Goal: Transaction & Acquisition: Purchase product/service

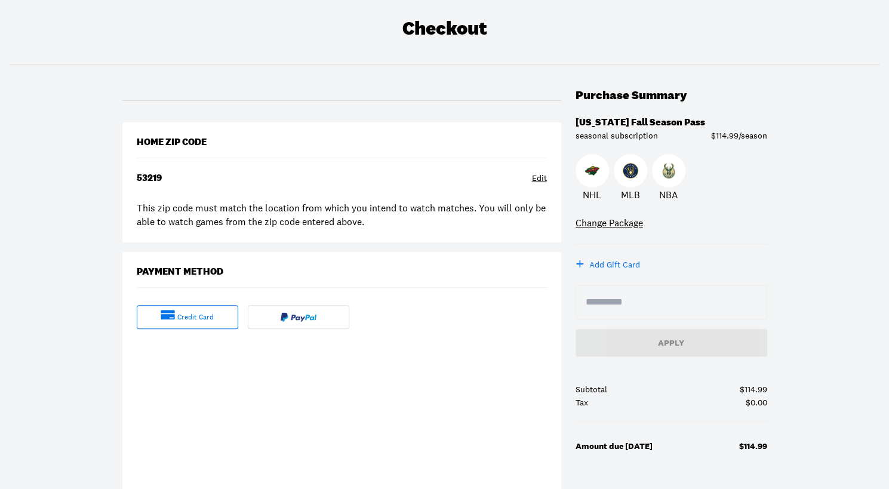
scroll to position [119, 0]
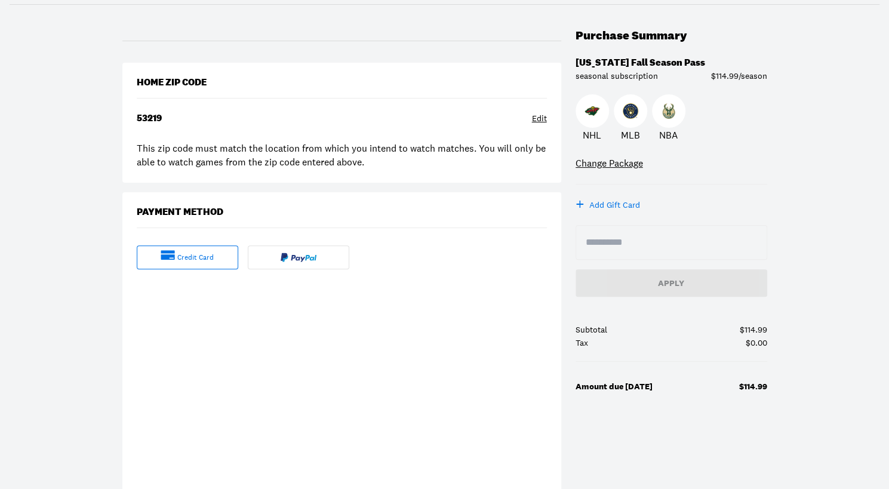
click at [187, 261] on div "credit card" at bounding box center [195, 258] width 36 height 10
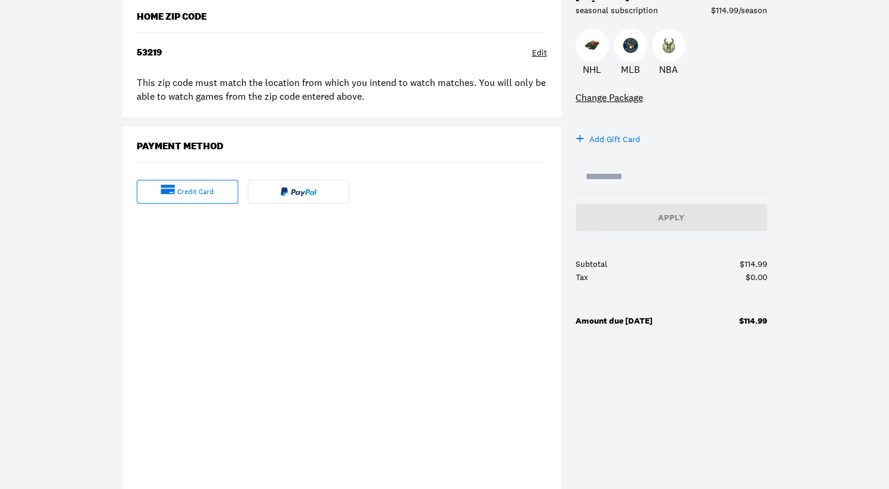
scroll to position [240, 0]
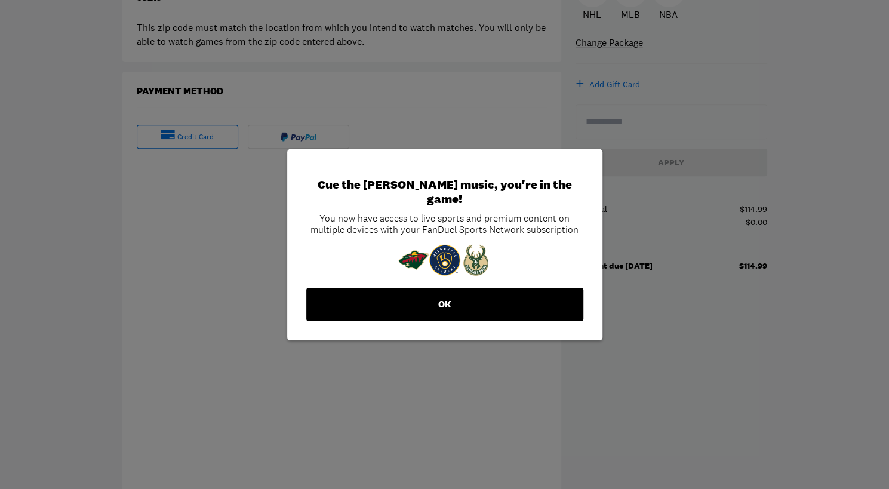
click at [504, 288] on button "OK" at bounding box center [444, 304] width 277 height 33
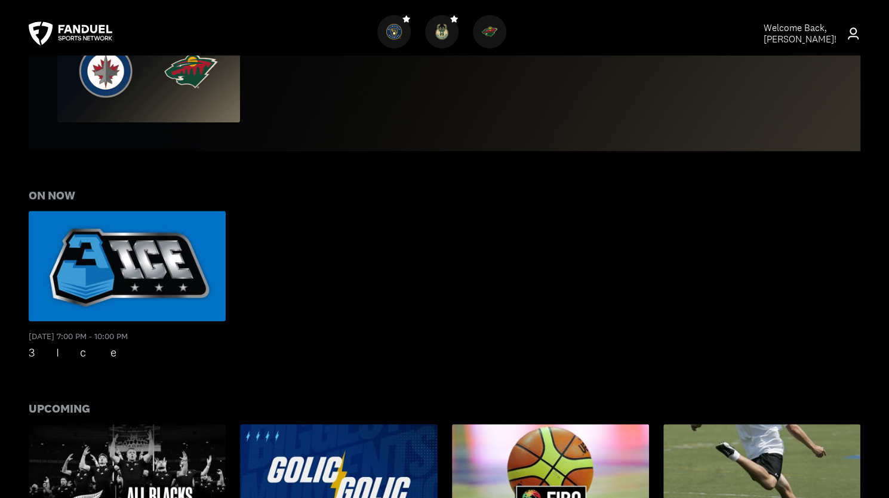
scroll to position [478, 0]
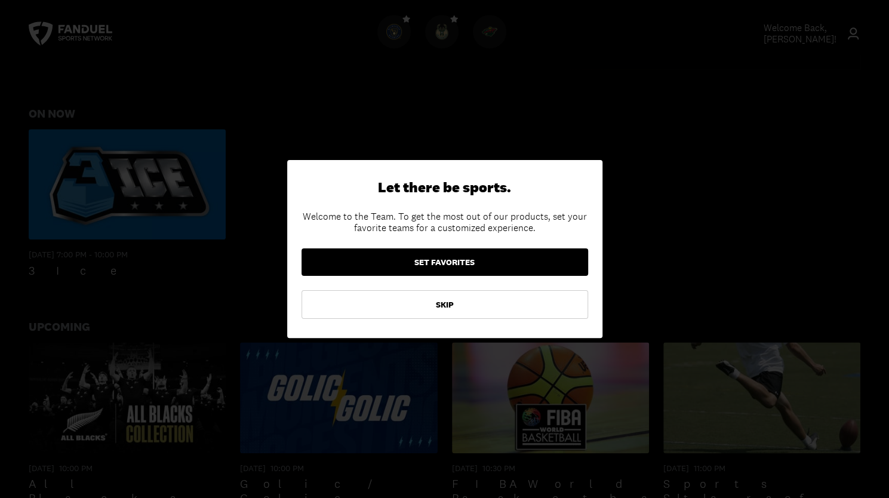
click at [439, 260] on button "SET FAVORITES" at bounding box center [444, 261] width 287 height 27
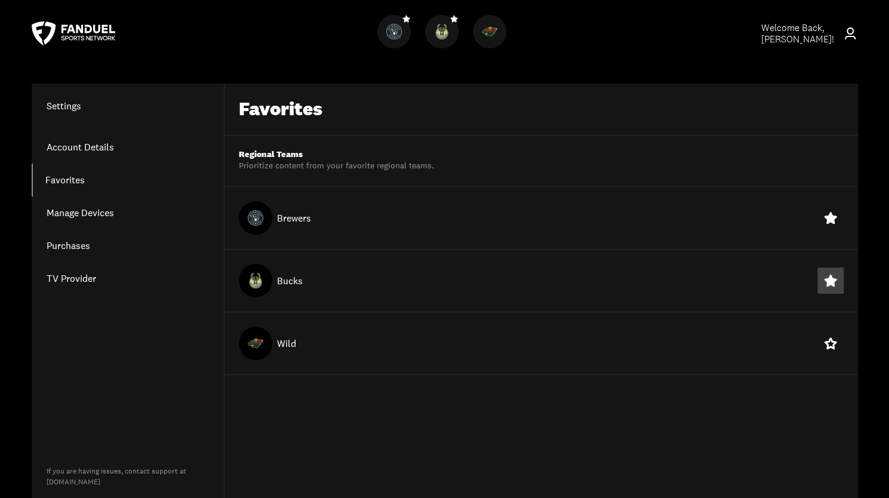
click at [838, 281] on button at bounding box center [830, 280] width 26 height 26
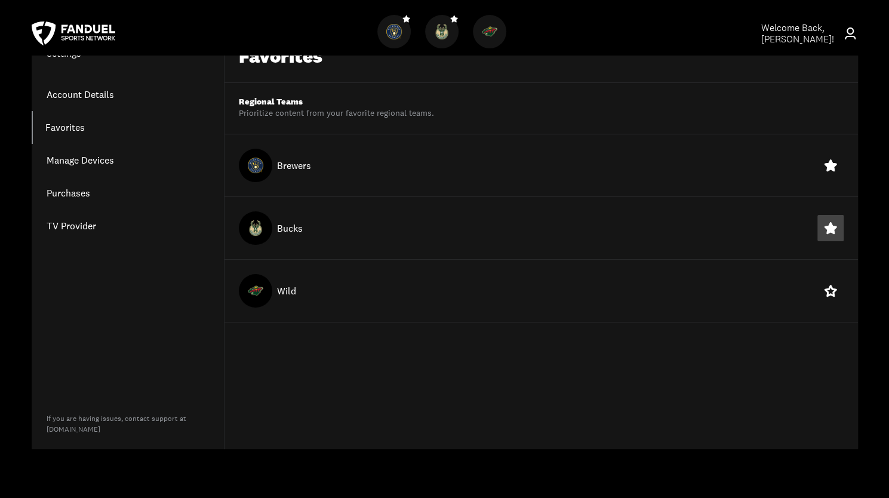
scroll to position [58, 0]
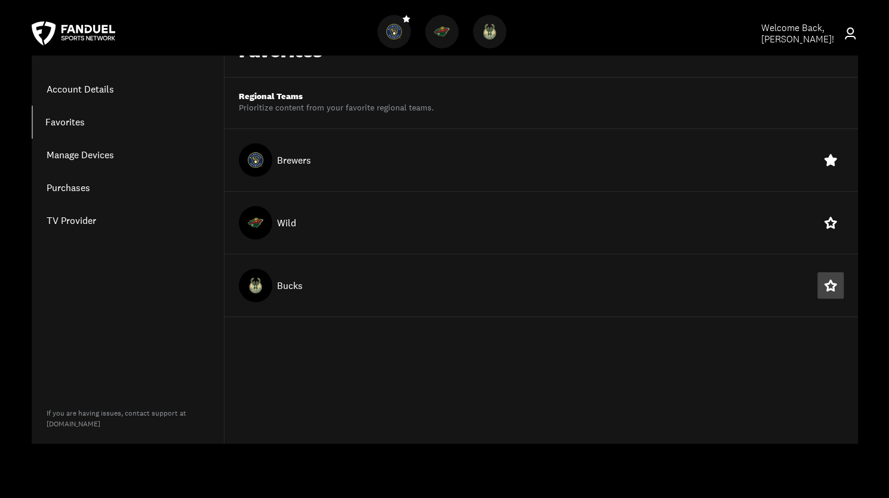
click at [833, 287] on icon at bounding box center [830, 284] width 12 height 11
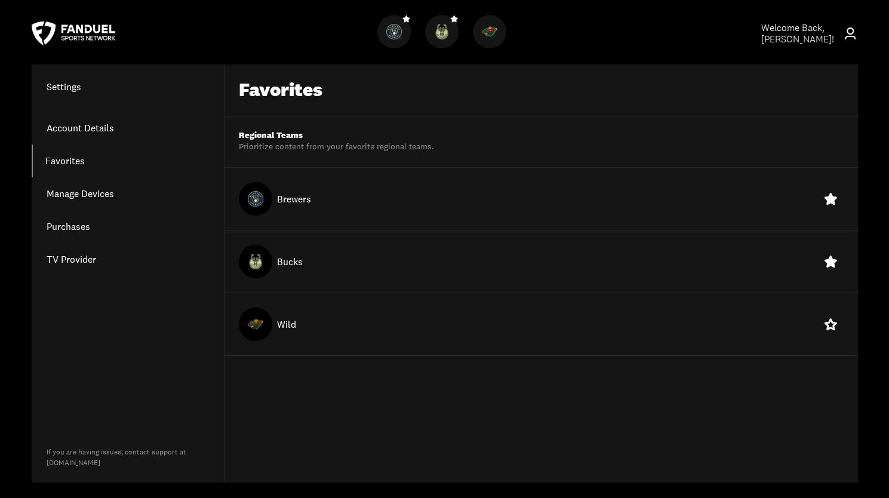
scroll to position [0, 0]
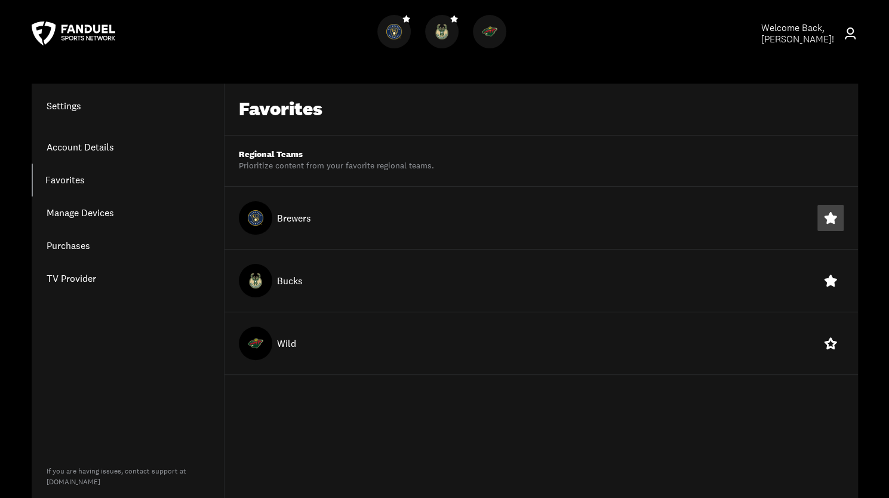
click at [823, 211] on icon at bounding box center [830, 218] width 14 height 14
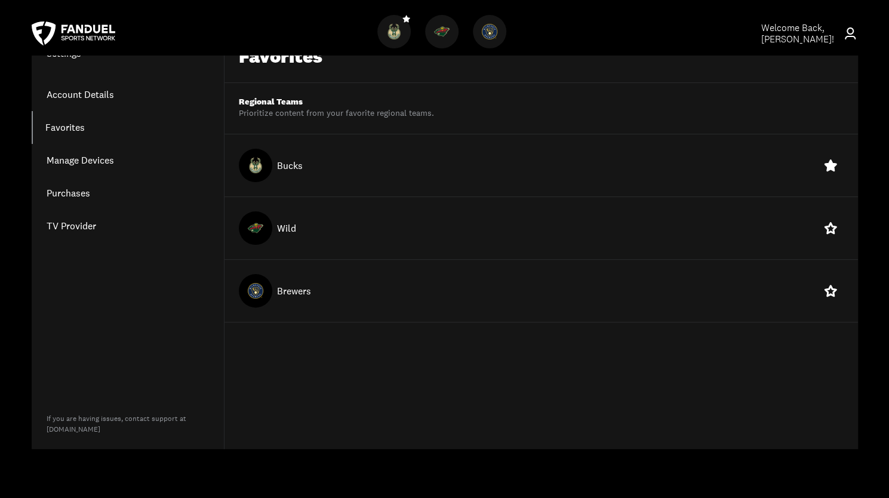
scroll to position [58, 0]
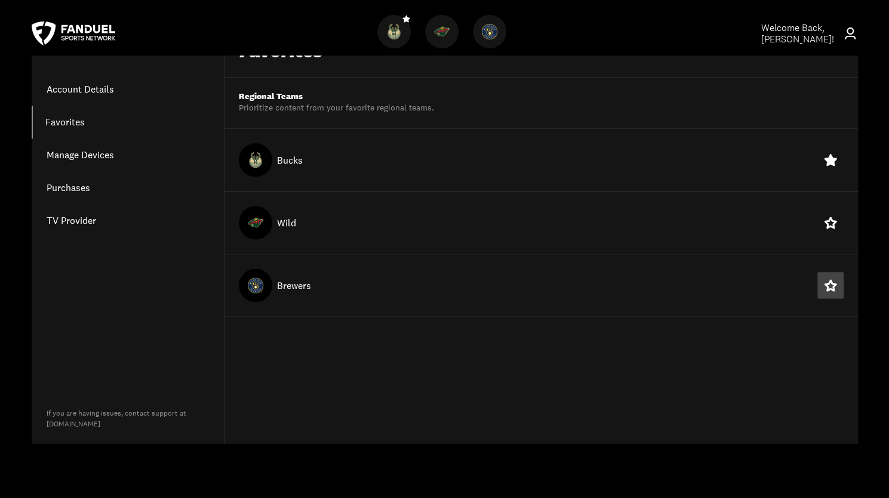
click at [833, 288] on icon at bounding box center [830, 284] width 12 height 11
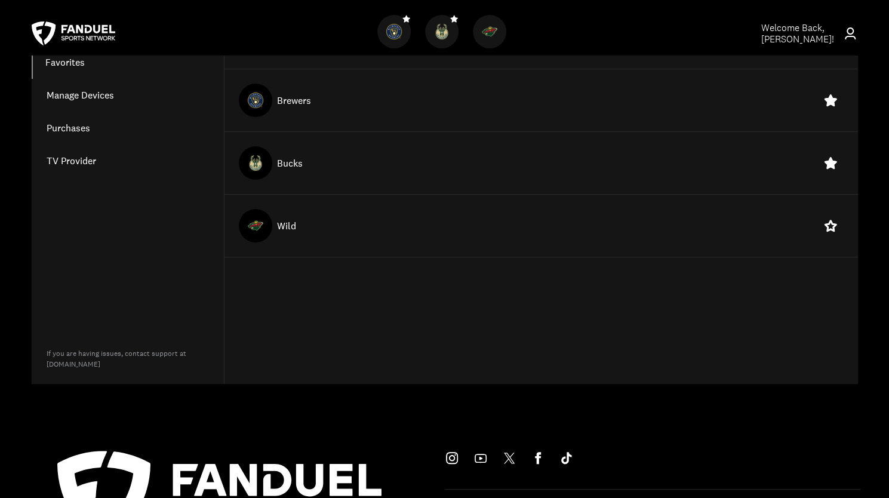
scroll to position [0, 0]
